Goal: Task Accomplishment & Management: Complete application form

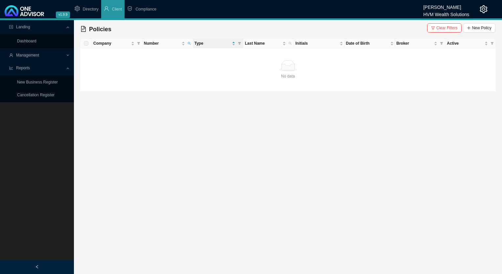
click at [36, 56] on span "Management" at bounding box center [27, 55] width 23 height 5
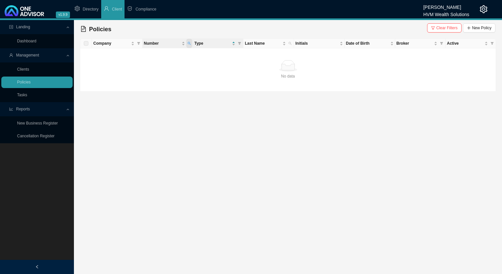
click at [189, 44] on icon "search" at bounding box center [189, 43] width 3 height 3
click at [142, 64] on span "Search" at bounding box center [145, 67] width 12 height 7
click at [255, 30] on button "New Policy" at bounding box center [479, 27] width 33 height 9
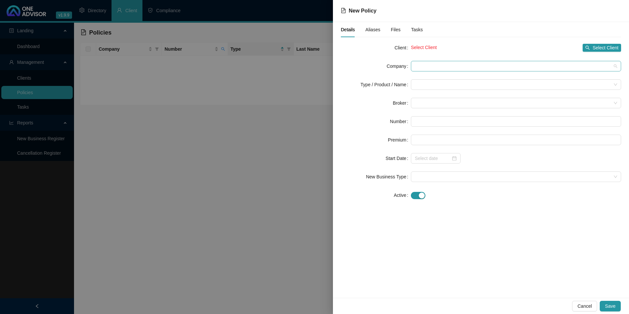
click at [255, 65] on span at bounding box center [516, 66] width 202 height 10
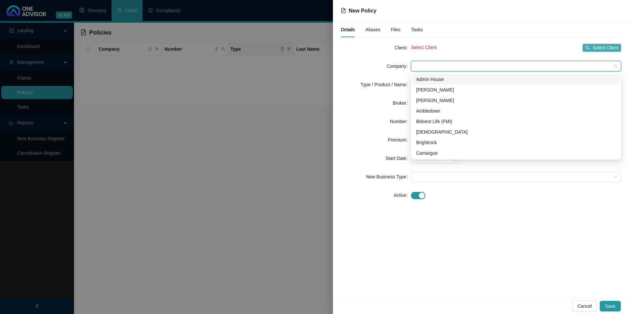
click at [255, 48] on span "Select Client" at bounding box center [605, 47] width 26 height 7
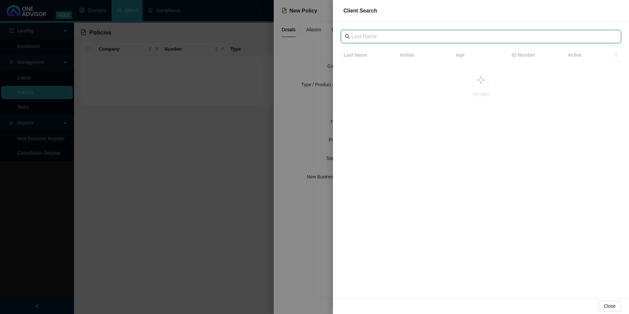
click at [255, 37] on input "text" at bounding box center [481, 37] width 260 height 8
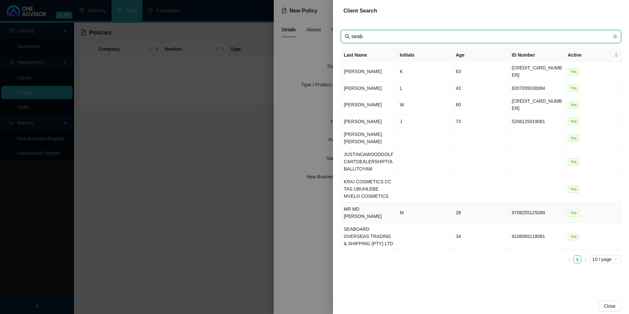
type input "seab"
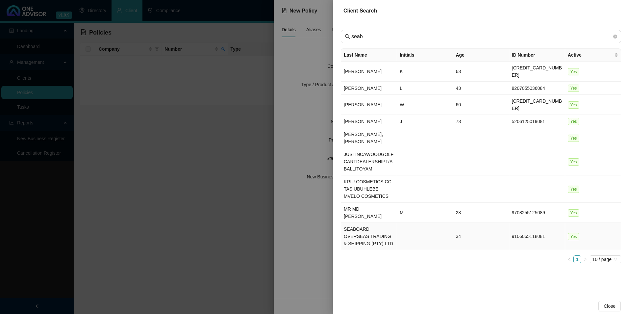
click at [255, 210] on td "SEABOARD OVERSEAS TRADING & SHIPPING (PTY) LTD" at bounding box center [369, 236] width 56 height 27
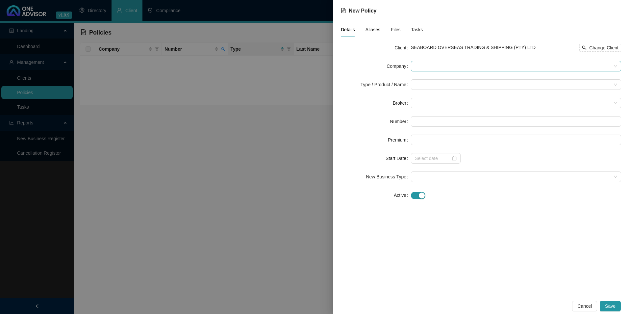
click at [255, 65] on span at bounding box center [516, 66] width 202 height 10
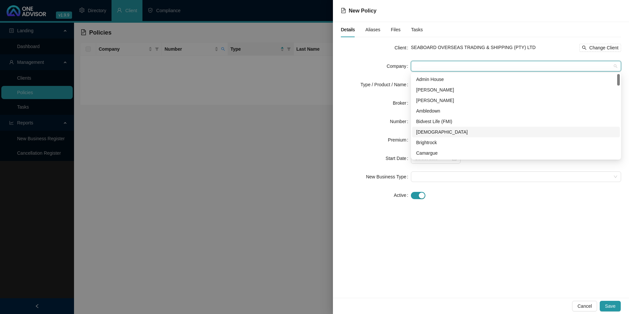
type input "d"
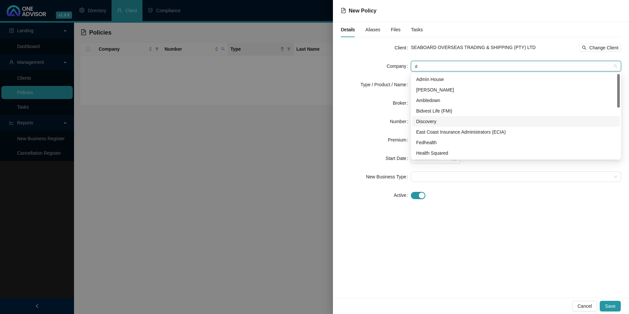
click at [255, 121] on div "Discovery" at bounding box center [516, 121] width 200 height 7
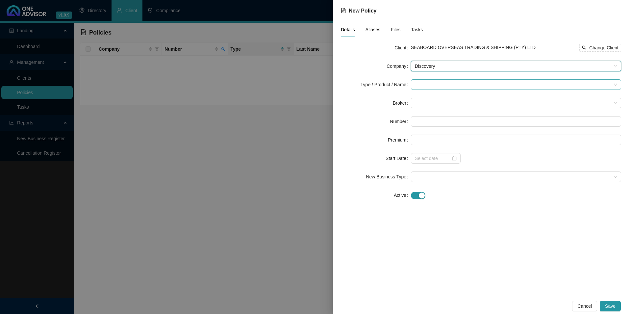
click at [255, 83] on input "search" at bounding box center [513, 85] width 196 height 10
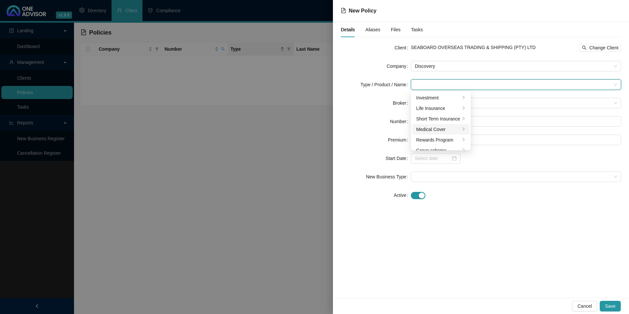
click at [255, 127] on div "Medical Cover" at bounding box center [438, 129] width 44 height 7
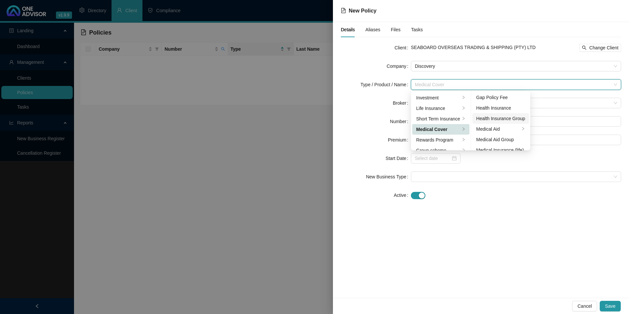
scroll to position [33, 0]
click at [255, 131] on div "Medical Aid Group" at bounding box center [500, 127] width 49 height 7
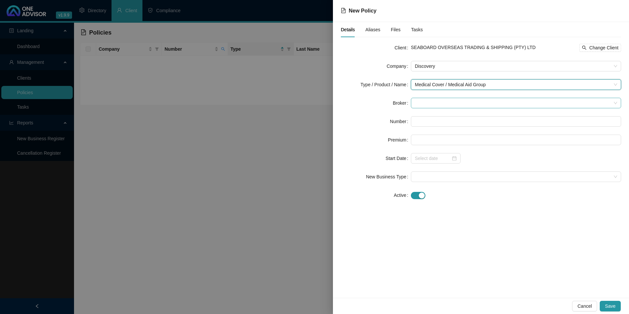
click at [255, 98] on span at bounding box center [516, 103] width 202 height 10
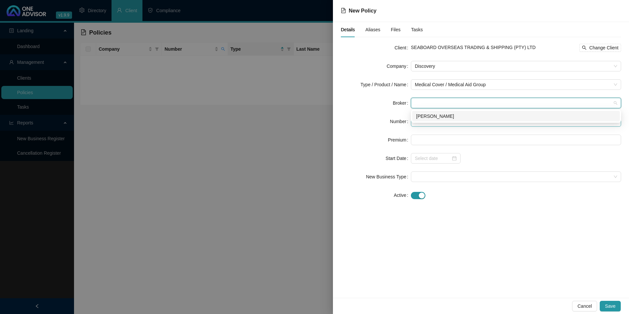
click at [255, 117] on div "[PERSON_NAME]" at bounding box center [516, 115] width 200 height 7
click at [255, 121] on input "text" at bounding box center [516, 121] width 210 height 11
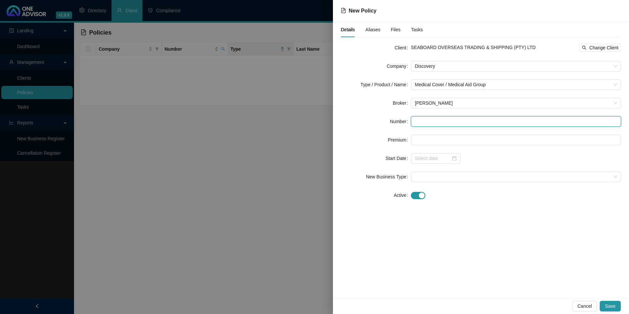
click at [255, 119] on input "text" at bounding box center [516, 121] width 210 height 11
paste input "558555891"
click at [255, 123] on input "558555891" at bounding box center [516, 121] width 210 height 11
type input "558555891"
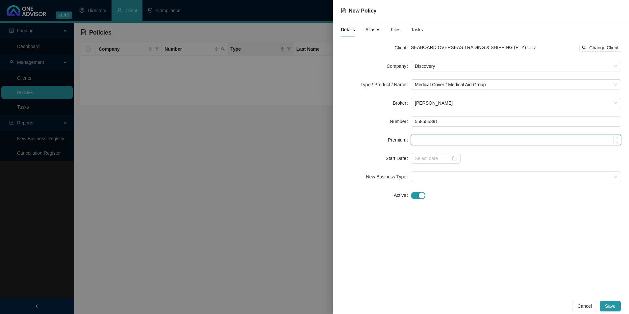
click at [255, 138] on input at bounding box center [515, 140] width 209 height 10
click at [255, 136] on input at bounding box center [515, 140] width 209 height 10
paste input "5079"
type input "5079.00"
click at [255, 161] on input at bounding box center [433, 158] width 36 height 7
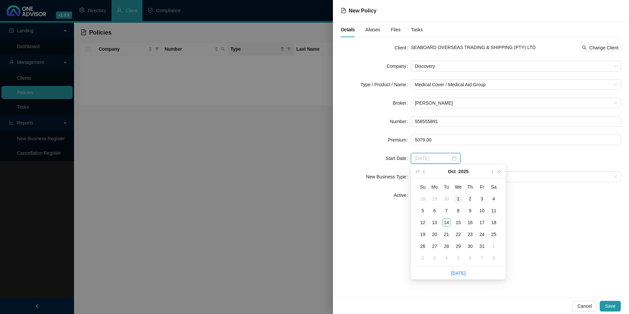
type input "[DATE]"
click at [255, 173] on button "prev-year" at bounding box center [423, 171] width 7 height 13
type input "[DATE]"
click at [255, 197] on div "1" at bounding box center [434, 199] width 8 height 8
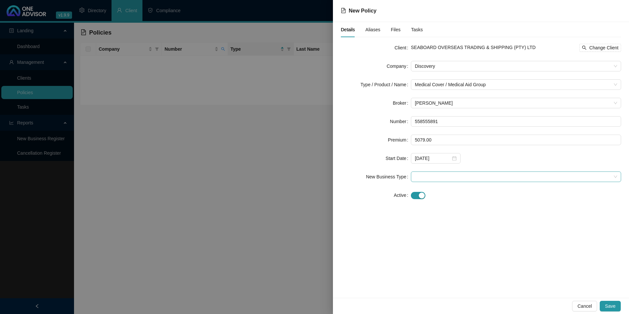
click at [255, 175] on span at bounding box center [516, 177] width 202 height 10
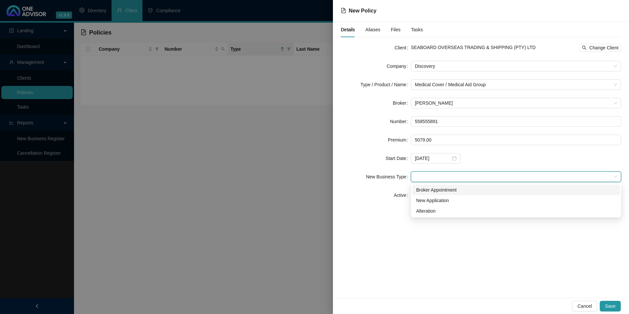
click at [255, 188] on div "Broker Appointment" at bounding box center [516, 189] width 200 height 7
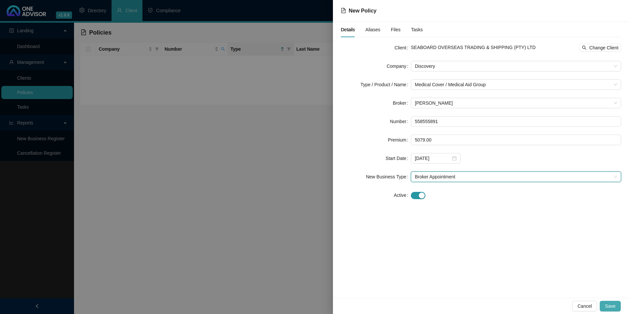
click at [255, 210] on span "Save" at bounding box center [610, 305] width 11 height 7
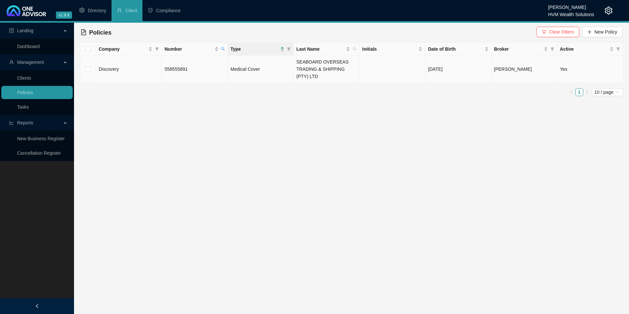
click at [180, 69] on span "558555891" at bounding box center [175, 68] width 23 height 5
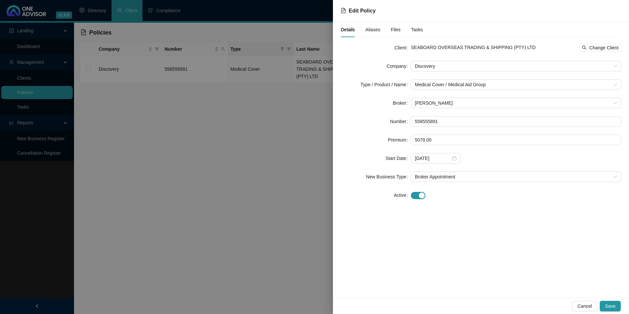
click at [255, 28] on div "Details Aliases Files Tasks" at bounding box center [382, 29] width 82 height 15
click at [255, 31] on span "Aliases" at bounding box center [372, 29] width 15 height 5
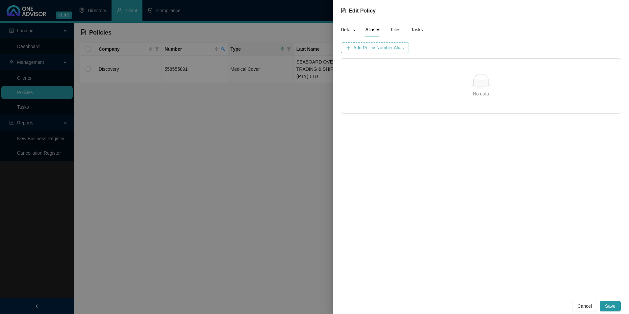
click at [255, 45] on span "Add Policy Number Alias" at bounding box center [378, 47] width 50 height 7
type input "5585558"
click at [255, 48] on span "Add Policy Number Alias" at bounding box center [543, 47] width 50 height 7
click at [255, 210] on button "Save" at bounding box center [609, 305] width 21 height 11
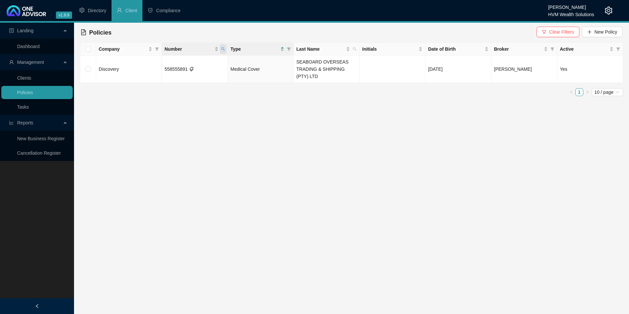
click at [222, 49] on icon "search" at bounding box center [223, 49] width 4 height 4
drag, startPoint x: 200, startPoint y: 65, endPoint x: 130, endPoint y: 64, distance: 70.0
click at [118, 64] on body "v1.9.9 [PERSON_NAME] HVM Wealth Solutions Directory Client Compliance Landing D…" at bounding box center [314, 157] width 629 height 314
paste input "94998630"
type input "594998630"
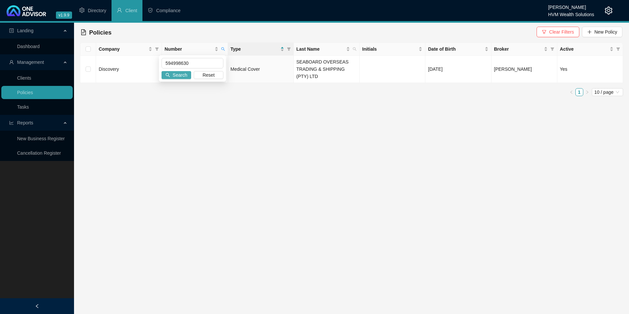
click at [183, 77] on span "Search" at bounding box center [180, 74] width 14 height 7
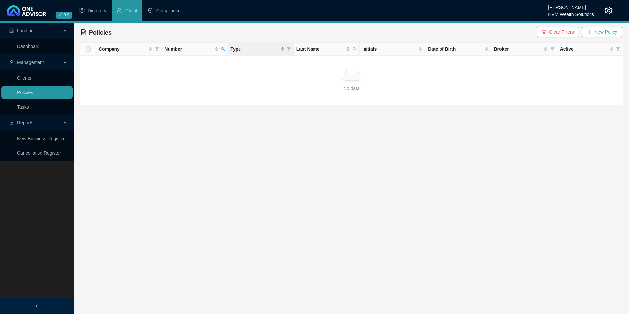
click at [255, 33] on span "New Policy" at bounding box center [605, 31] width 23 height 7
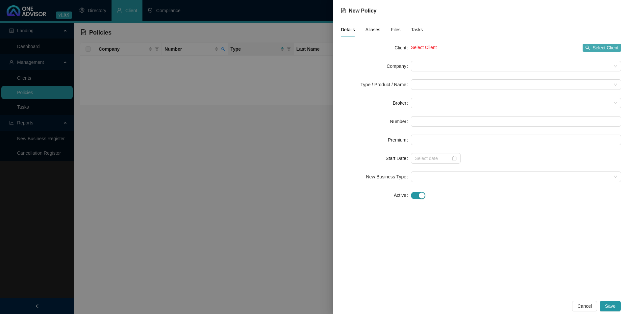
click at [255, 46] on icon "search" at bounding box center [587, 48] width 4 height 4
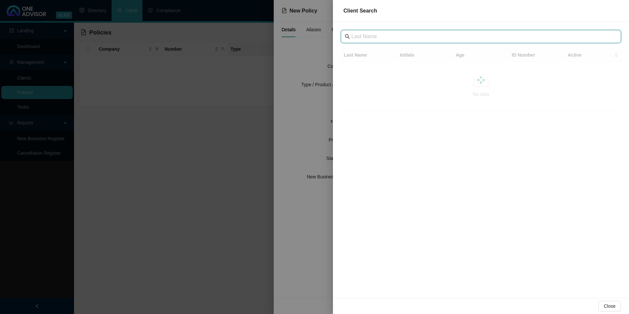
click at [255, 40] on input "text" at bounding box center [481, 37] width 260 height 8
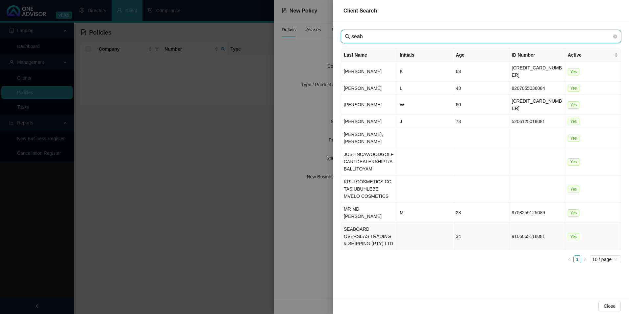
type input "seab"
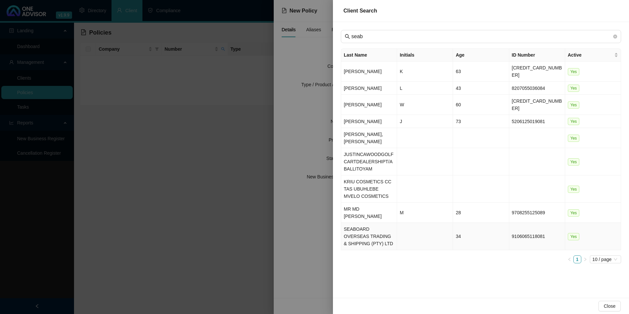
click at [255, 210] on td "SEABOARD OVERSEAS TRADING & SHIPPING (PTY) LTD" at bounding box center [369, 236] width 56 height 27
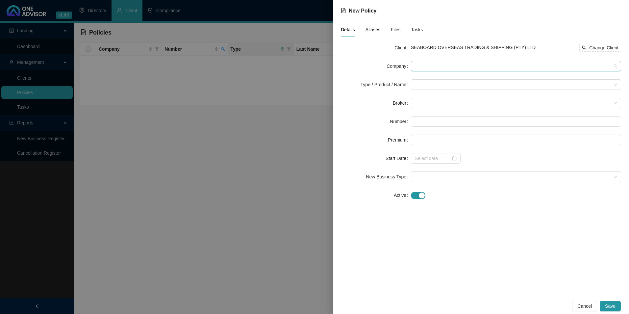
click at [255, 67] on span at bounding box center [516, 66] width 202 height 10
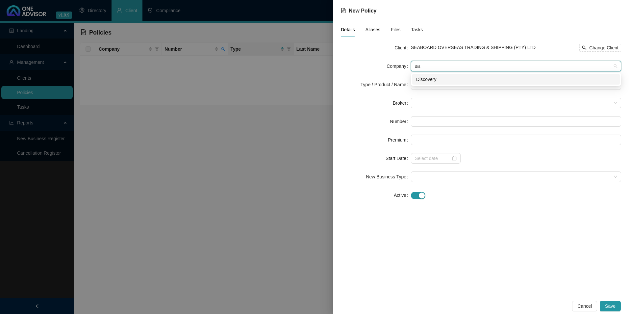
type input "disc"
drag, startPoint x: 437, startPoint y: 81, endPoint x: 420, endPoint y: 85, distance: 17.9
click at [255, 81] on div "Discovery" at bounding box center [516, 79] width 200 height 7
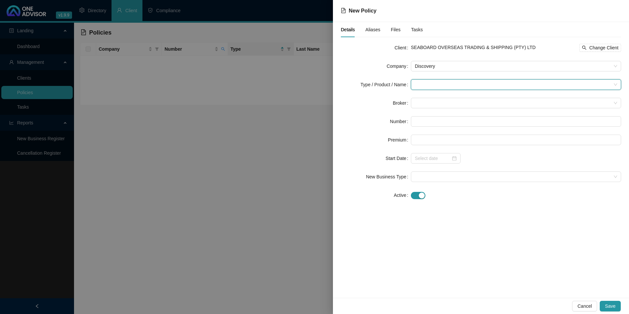
click at [255, 87] on input "search" at bounding box center [513, 85] width 196 height 10
click at [255, 131] on div "Medical Cover" at bounding box center [438, 129] width 44 height 7
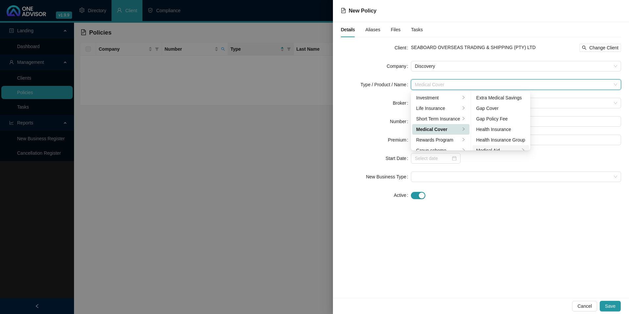
scroll to position [38, 0]
click at [255, 125] on div "Medical Aid Group" at bounding box center [500, 122] width 49 height 7
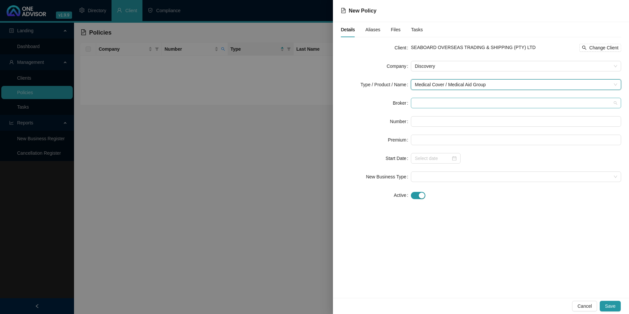
click at [255, 106] on span at bounding box center [516, 103] width 202 height 10
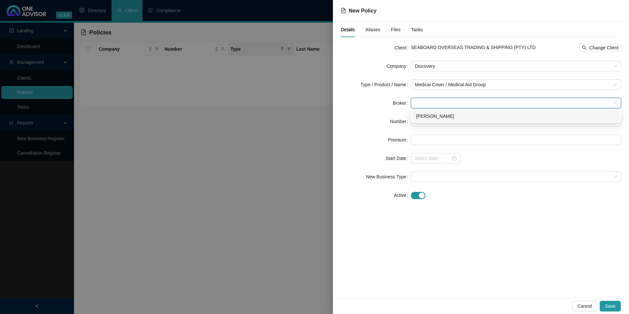
click at [255, 117] on div "[PERSON_NAME]" at bounding box center [516, 115] width 200 height 7
click at [255, 124] on input "text" at bounding box center [516, 121] width 210 height 11
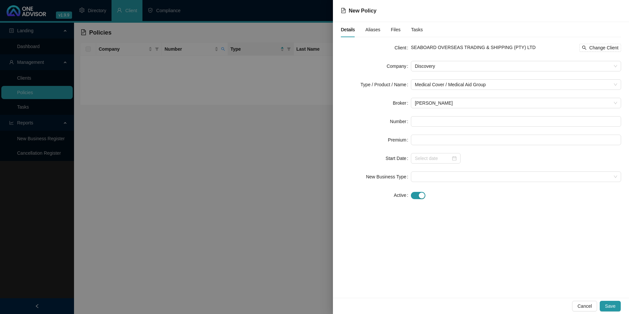
click at [255, 129] on form "Client SEABOARD OVERSEAS TRADING & SHIPPING (PTY) LTD Change Client Company Dis…" at bounding box center [481, 121] width 280 height 158
paste input "594998630"
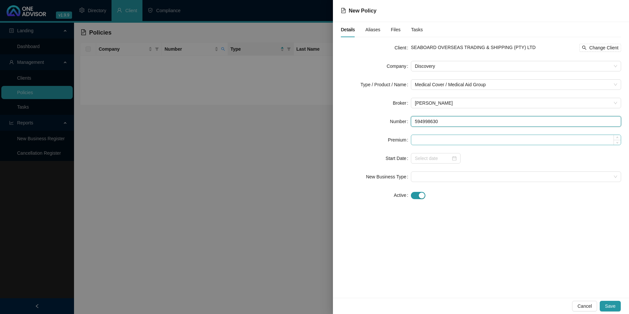
type input "594998630"
click at [255, 144] on input at bounding box center [515, 140] width 209 height 10
click at [255, 142] on input at bounding box center [515, 140] width 209 height 10
paste input "4673"
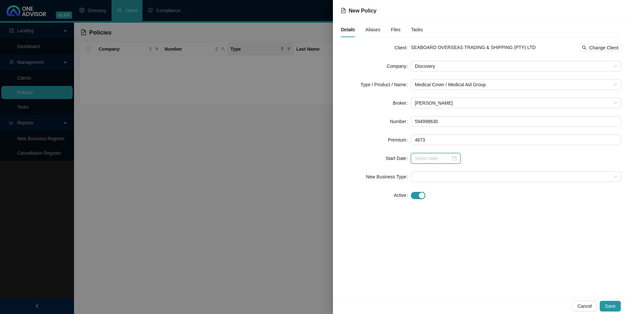
type input "4673.00"
click at [255, 160] on input at bounding box center [433, 158] width 36 height 7
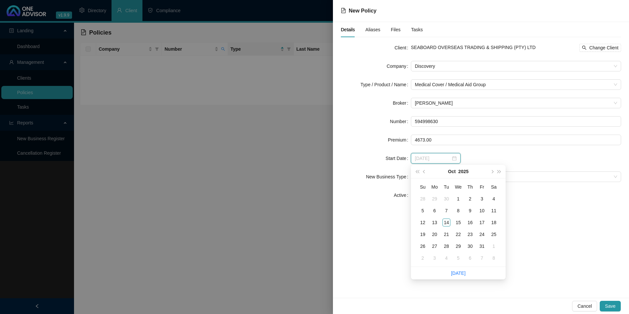
type input "[DATE]"
click at [255, 170] on button "prev-year" at bounding box center [423, 171] width 7 height 13
type input "[DATE]"
click at [255, 199] on div "1" at bounding box center [434, 199] width 8 height 8
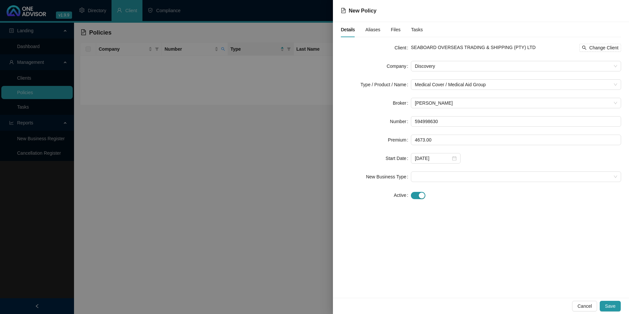
click at [255, 170] on form "Client SEABOARD OVERSEAS TRADING & SHIPPING (PTY) LTD Change Client Company Dis…" at bounding box center [481, 121] width 280 height 158
click at [255, 178] on span at bounding box center [516, 177] width 202 height 10
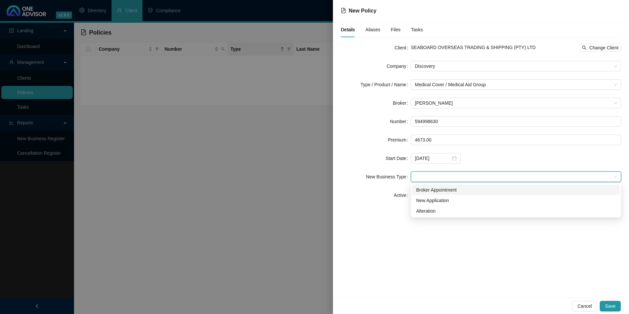
click at [255, 190] on div "Broker Appointment" at bounding box center [516, 189] width 200 height 7
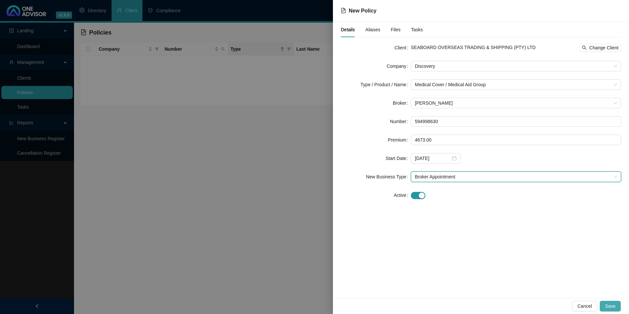
click at [255, 210] on button "Save" at bounding box center [609, 305] width 21 height 11
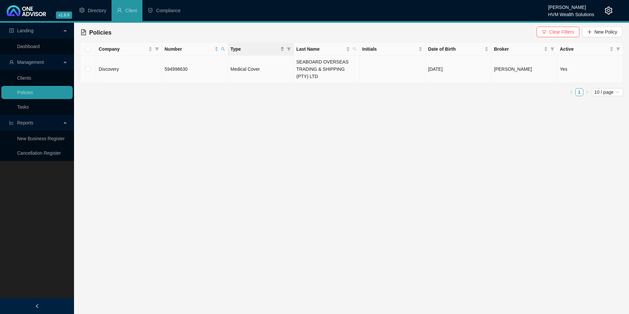
click at [255, 75] on td "Medical Cover" at bounding box center [261, 69] width 66 height 27
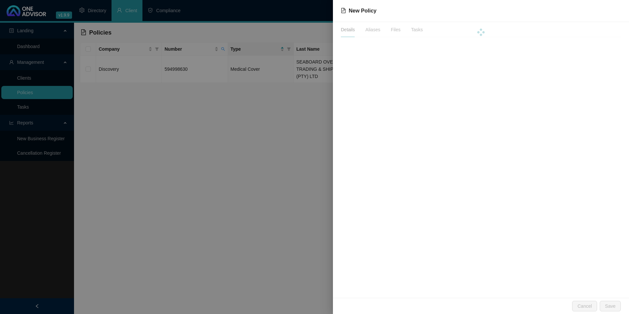
click at [255, 30] on div at bounding box center [481, 32] width 280 height 20
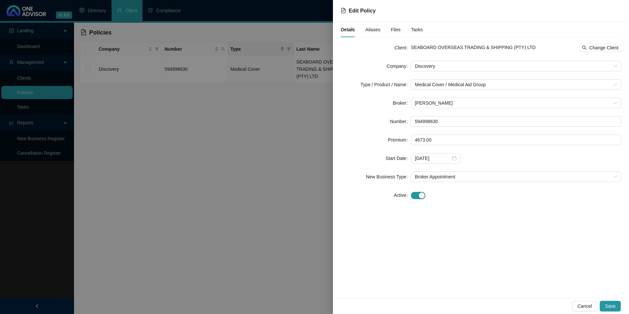
click at [255, 30] on span "Aliases" at bounding box center [372, 29] width 15 height 5
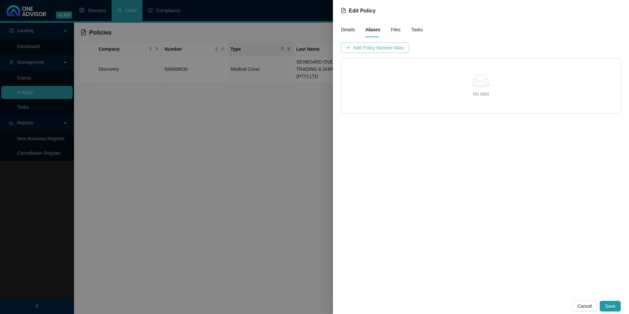
click at [255, 50] on span "Add Policy Number Alias" at bounding box center [378, 47] width 50 height 7
type input "5949986"
click at [255, 48] on span "Add Policy Number Alias" at bounding box center [543, 47] width 50 height 7
click at [255, 210] on span "Save" at bounding box center [610, 305] width 11 height 7
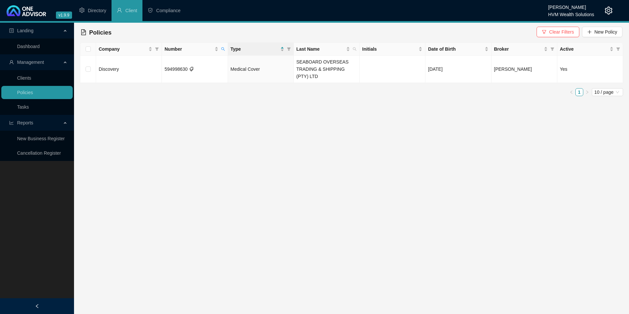
click at [255, 11] on icon "setting" at bounding box center [609, 11] width 8 height 8
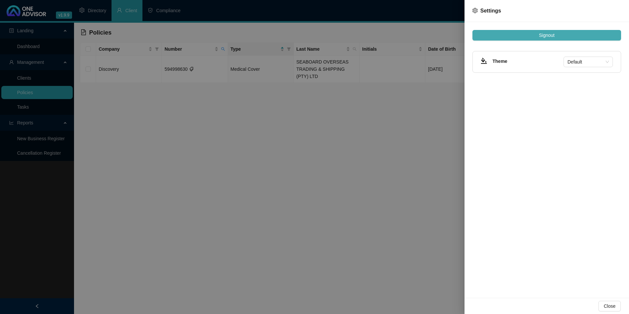
click at [255, 32] on button "Signout" at bounding box center [546, 35] width 149 height 11
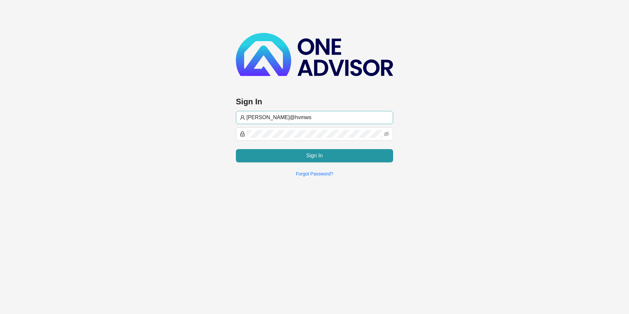
click at [255, 119] on input "[PERSON_NAME]@hvmws" at bounding box center [317, 117] width 143 height 8
type input "[EMAIL_ADDRESS][DOMAIN_NAME]"
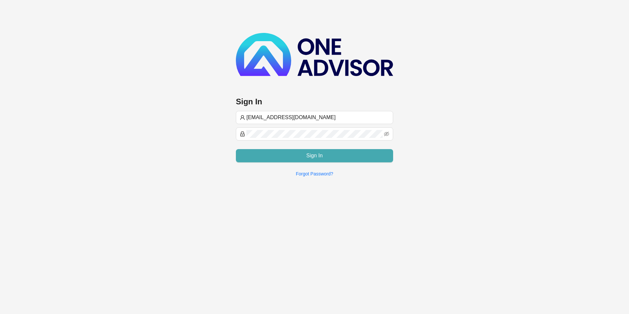
click at [255, 156] on button "Sign In" at bounding box center [314, 155] width 157 height 13
